Goal: Task Accomplishment & Management: Use online tool/utility

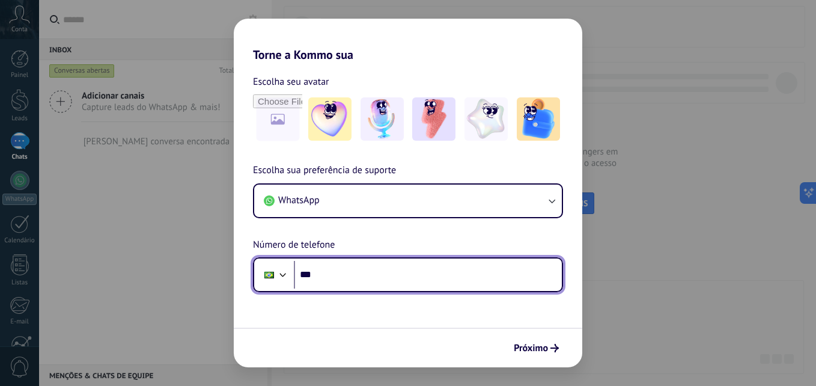
click at [329, 276] on input "***" at bounding box center [428, 275] width 268 height 28
type input "**********"
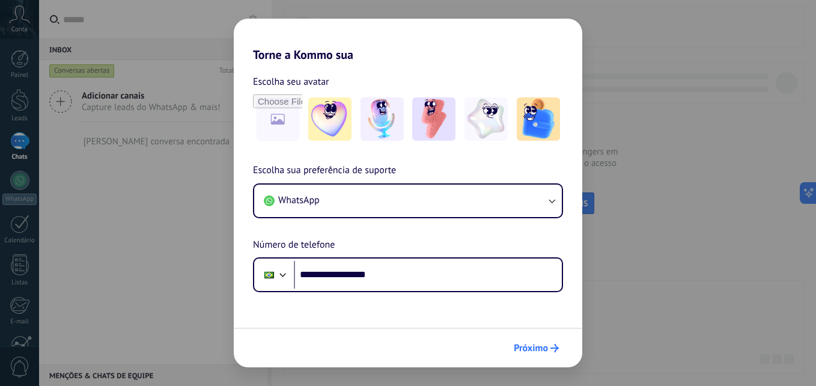
click at [553, 352] on icon "submit" at bounding box center [555, 348] width 8 height 8
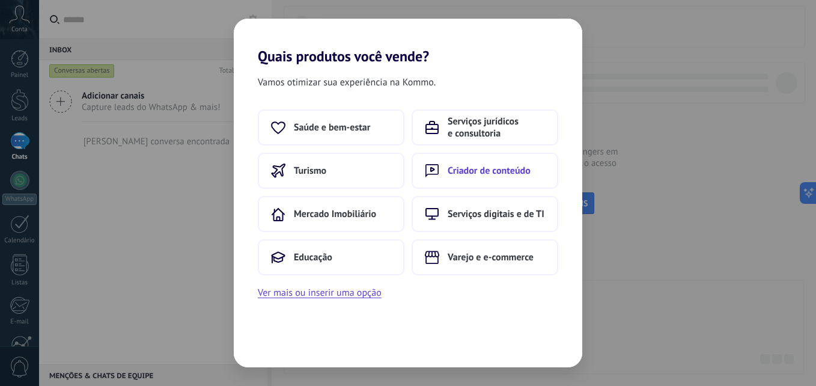
click at [510, 177] on button "Criador de conteúdo" at bounding box center [485, 171] width 147 height 36
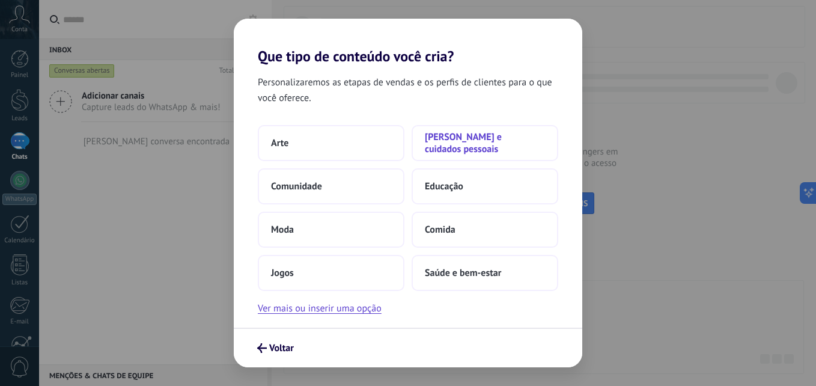
click at [500, 142] on span "[PERSON_NAME] e cuidados pessoais" at bounding box center [485, 143] width 120 height 24
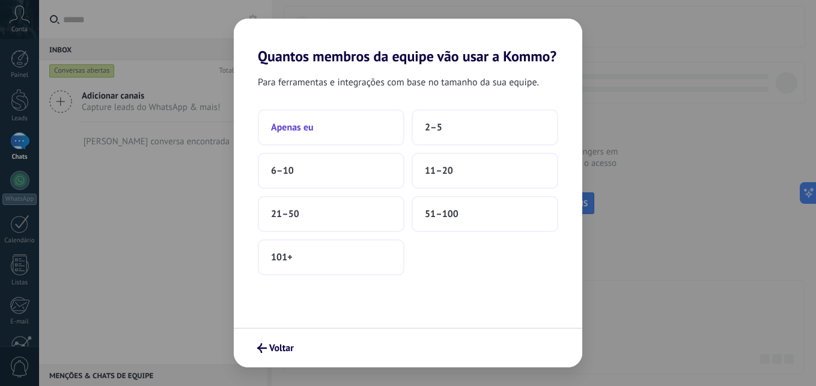
click at [340, 117] on button "Apenas eu" at bounding box center [331, 127] width 147 height 36
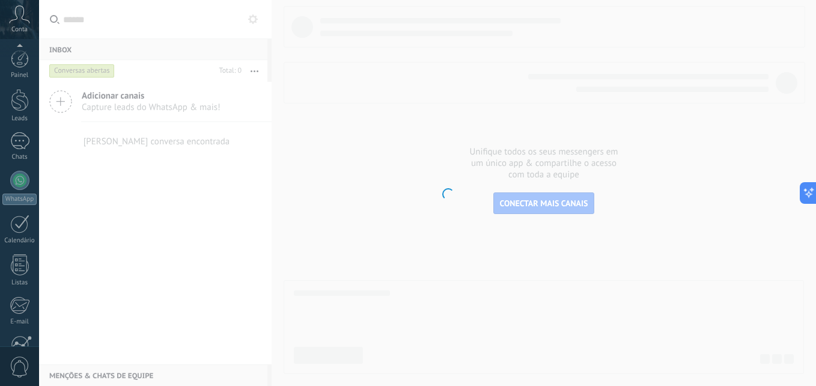
scroll to position [114, 0]
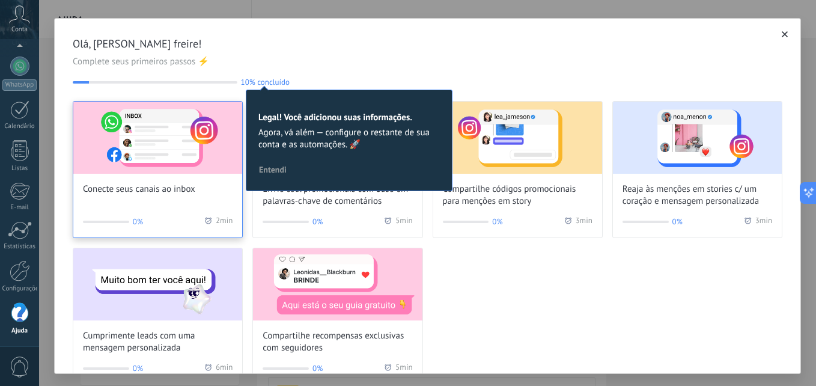
click at [186, 151] on img at bounding box center [157, 138] width 169 height 72
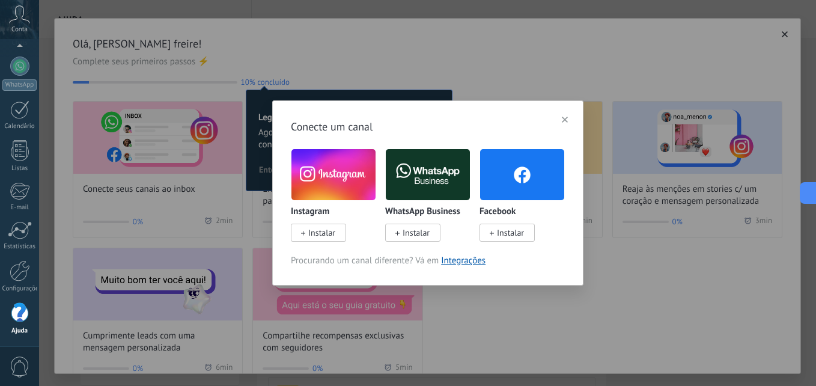
click at [311, 227] on span "Instalar" at bounding box center [318, 233] width 55 height 18
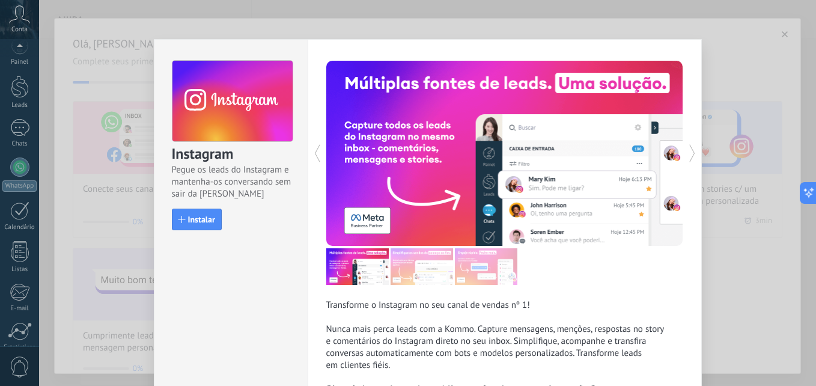
scroll to position [114, 0]
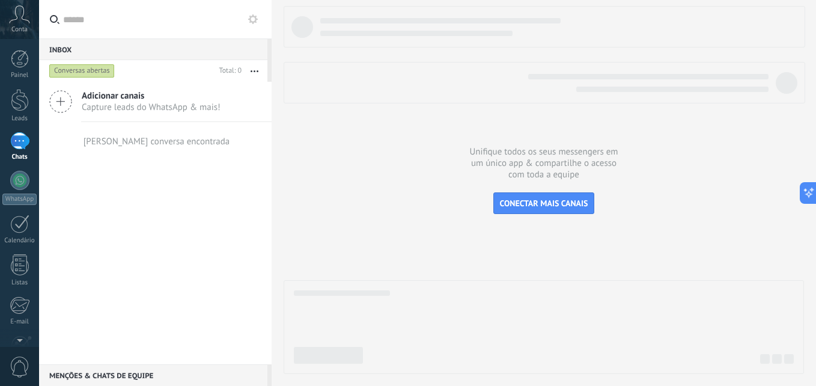
click at [16, 12] on icon at bounding box center [19, 14] width 21 height 18
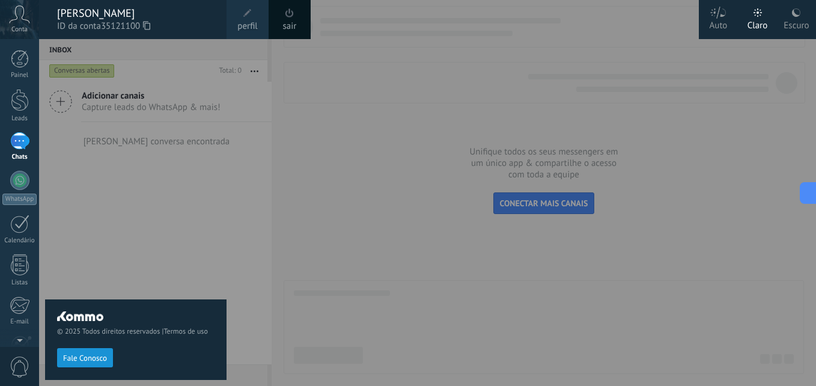
click at [249, 28] on span "perfil" at bounding box center [247, 26] width 20 height 13
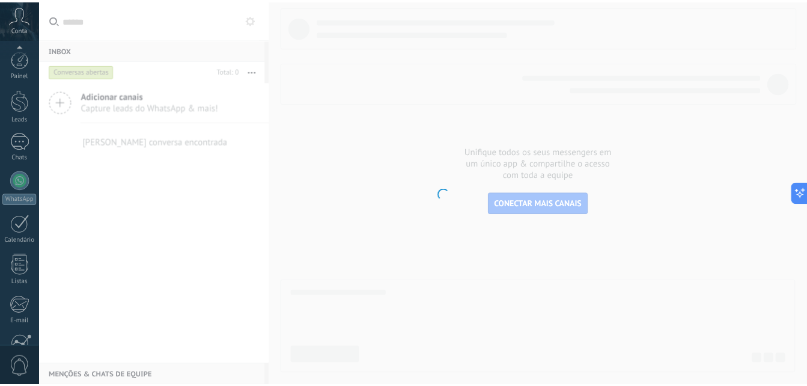
scroll to position [114, 0]
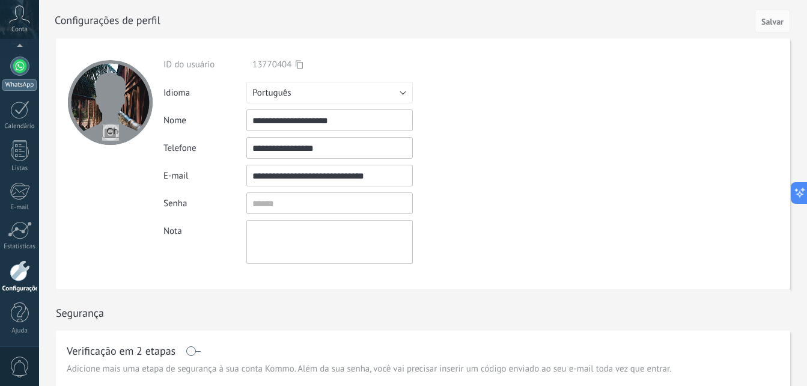
click at [11, 80] on div "WhatsApp" at bounding box center [19, 84] width 34 height 11
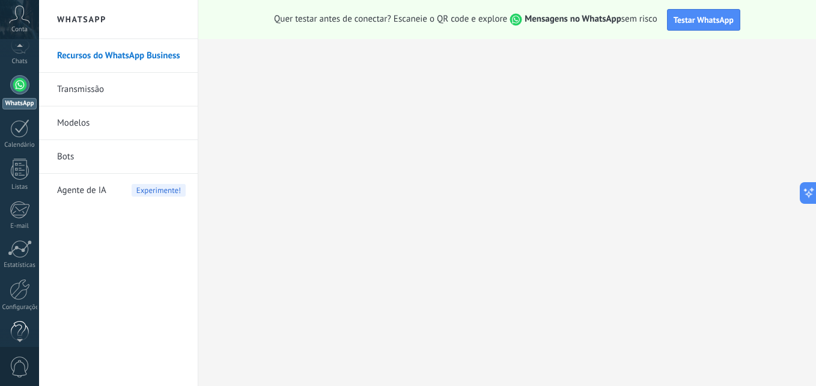
scroll to position [99, 0]
click at [20, 291] on div at bounding box center [20, 285] width 20 height 21
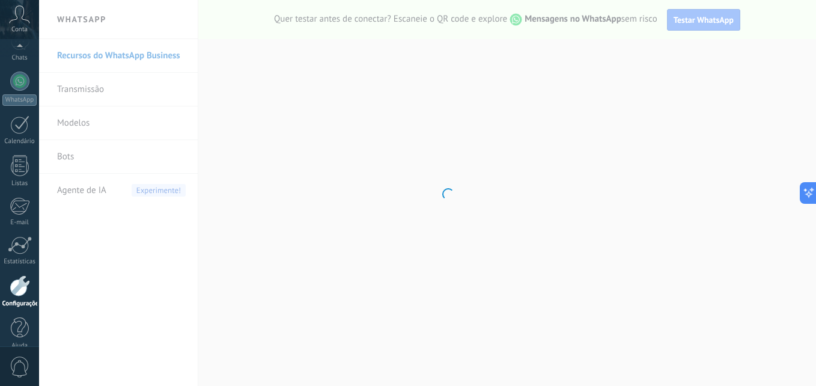
scroll to position [114, 0]
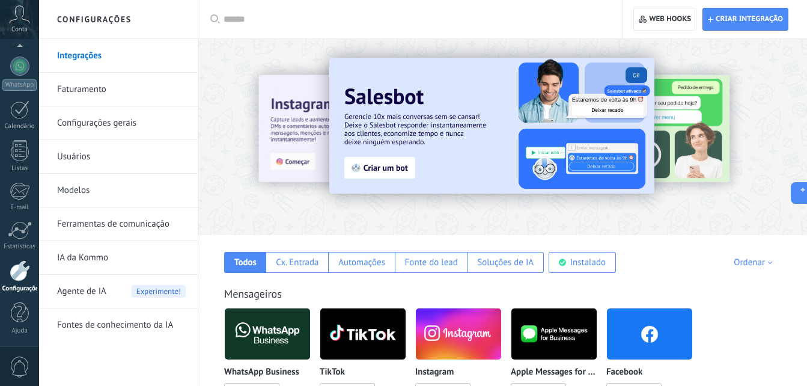
click at [453, 340] on img at bounding box center [458, 334] width 85 height 58
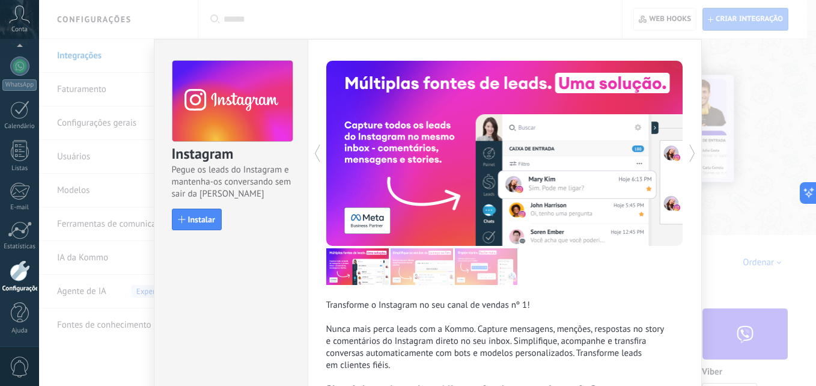
click at [684, 153] on div "Transforme o Instagram no seu canal de vendas nº 1! Nunca mais perca leads com …" at bounding box center [505, 246] width 394 height 415
click at [224, 100] on use at bounding box center [233, 101] width 120 height 82
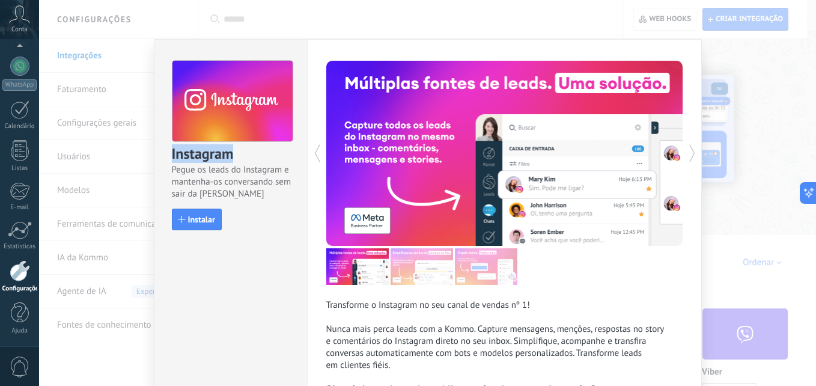
click at [224, 100] on use at bounding box center [233, 101] width 120 height 82
